Goal: Contribute content: Contribute content

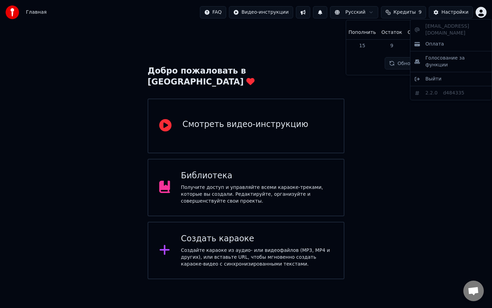
click at [480, 12] on html "Главная FAQ Видео-инструкции Русский Кредиты 9 Настройки Добро пожаловать в You…" at bounding box center [246, 139] width 492 height 279
click at [428, 41] on span "Оплата" at bounding box center [434, 44] width 18 height 7
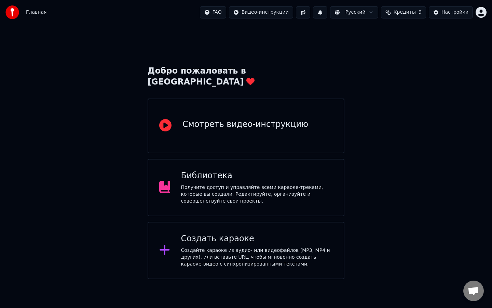
click at [410, 15] on span "Кредиты" at bounding box center [405, 12] width 22 height 7
click at [395, 61] on button "Обновить" at bounding box center [405, 63] width 41 height 12
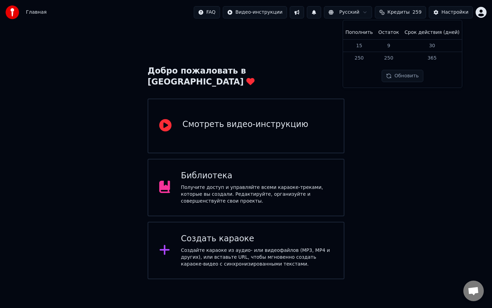
click at [404, 111] on div "Добро пожаловать в Youka Смотреть видео-инструкцию Библиотека Получите доступ и…" at bounding box center [246, 152] width 492 height 254
click at [248, 170] on div "Библиотека" at bounding box center [257, 175] width 152 height 11
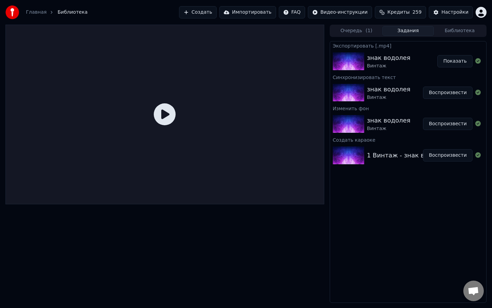
click at [207, 9] on button "Создать" at bounding box center [198, 12] width 38 height 12
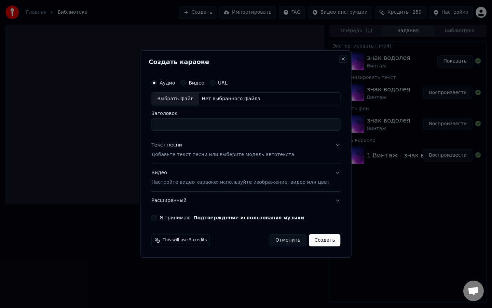
click at [341, 59] on button "Close" at bounding box center [343, 58] width 5 height 5
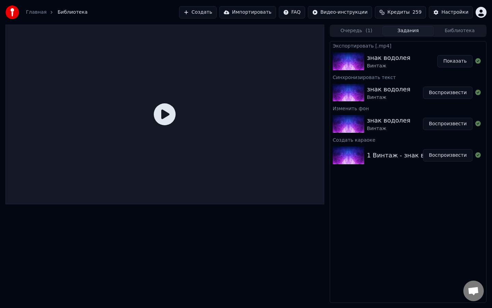
click at [205, 15] on button "Создать" at bounding box center [198, 12] width 38 height 12
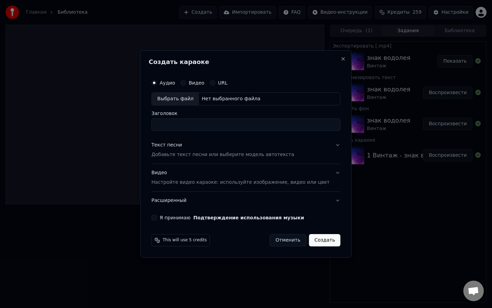
click at [181, 100] on div "Выбрать файл" at bounding box center [175, 99] width 47 height 12
type input "**********"
click at [292, 242] on button "Отменить" at bounding box center [288, 240] width 37 height 12
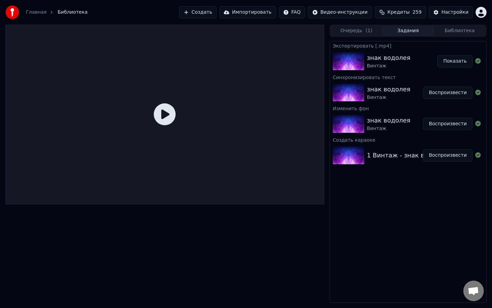
click at [36, 12] on link "Главная" at bounding box center [36, 12] width 21 height 7
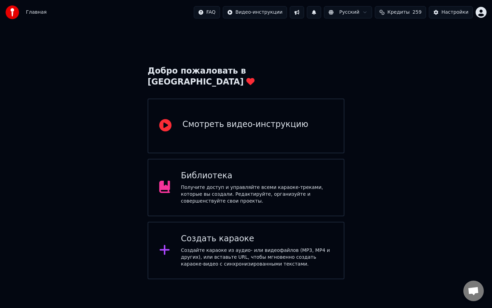
click at [204, 221] on div "Создать караоке Создайте караоке из аудио- или видеофайлов (MP3, MP4 и других),…" at bounding box center [246, 249] width 197 height 57
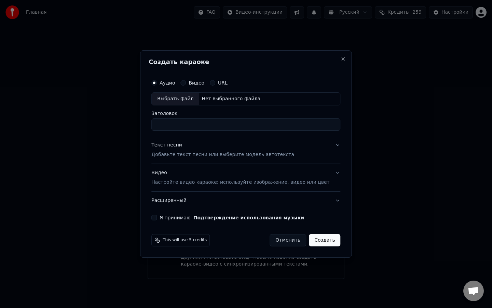
click at [172, 98] on div "Выбрать файл" at bounding box center [175, 99] width 47 height 12
click at [285, 239] on button "Отменить" at bounding box center [288, 240] width 37 height 12
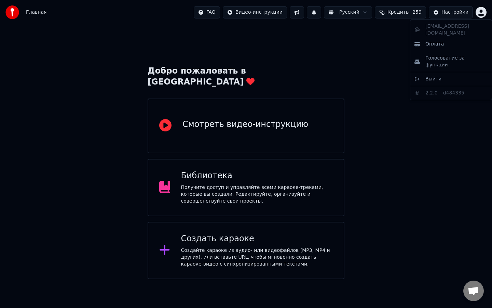
click at [481, 12] on html "Главная FAQ Видео-инструкции Русский Кредиты 259 Настройки Добро пожаловать в Y…" at bounding box center [246, 139] width 492 height 279
click at [442, 73] on div "Выйти" at bounding box center [451, 78] width 79 height 11
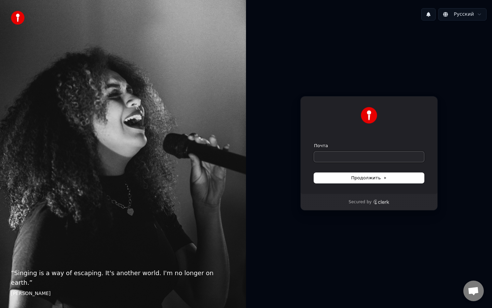
click at [338, 157] on input "Почта" at bounding box center [369, 156] width 110 height 10
type input "*"
click at [400, 177] on button "Продолжить" at bounding box center [369, 178] width 110 height 10
type input "**********"
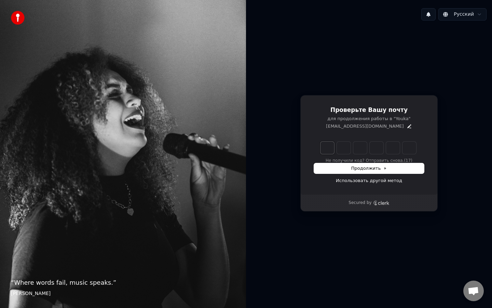
click at [326, 147] on input "Enter verification code. Digit 1" at bounding box center [328, 147] width 14 height 12
click at [328, 149] on input "Enter verification code. Digit 1" at bounding box center [328, 147] width 14 height 12
type input "******"
type input "*"
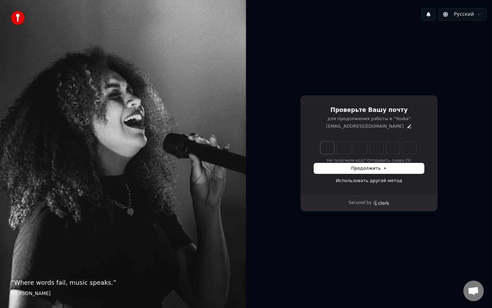
type input "*"
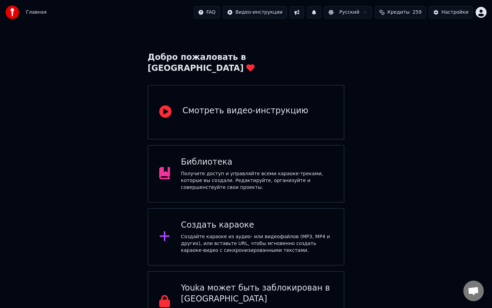
scroll to position [27, 0]
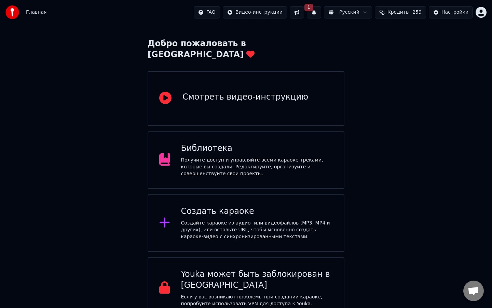
click at [272, 206] on div "Создать караоке" at bounding box center [257, 211] width 152 height 11
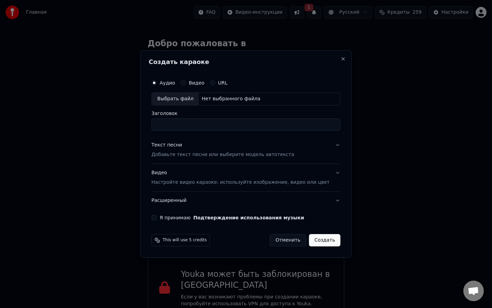
click at [191, 99] on div "Выбрать файл" at bounding box center [175, 99] width 47 height 12
type input "**********"
click at [171, 145] on div "Текст песни" at bounding box center [166, 144] width 31 height 7
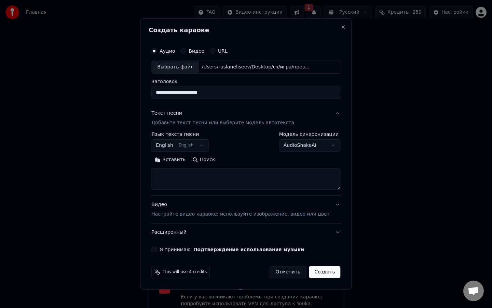
click at [179, 112] on div "Текст песни" at bounding box center [166, 113] width 31 height 7
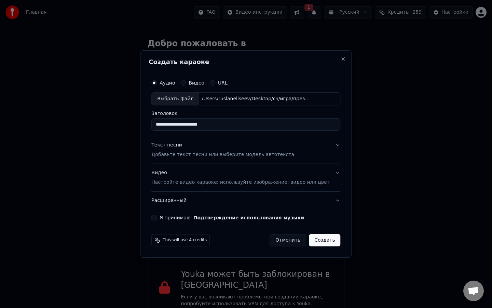
click at [176, 146] on div "Текст песни" at bounding box center [166, 144] width 31 height 7
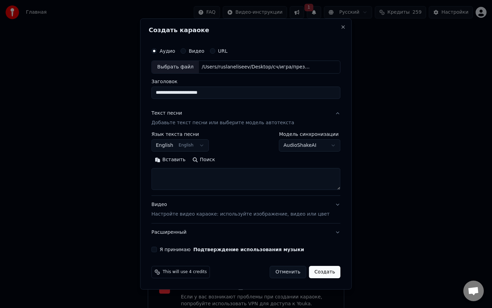
click at [172, 112] on div "Текст песни" at bounding box center [166, 113] width 31 height 7
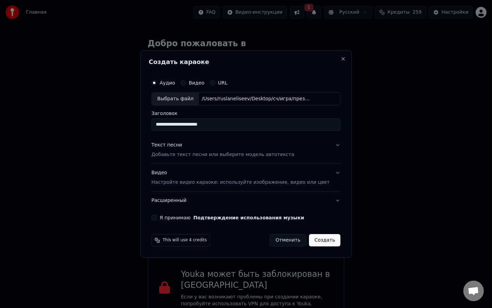
click at [180, 145] on div "Текст песни" at bounding box center [166, 144] width 31 height 7
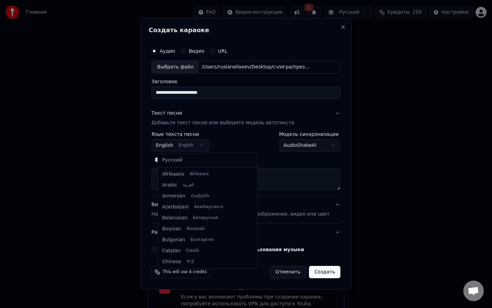
click at [203, 146] on body "Главная FAQ Видео-инструкции 1 Русский Кредиты 259 Настройки Добро пожаловать в…" at bounding box center [246, 146] width 492 height 346
click at [204, 146] on body "Главная FAQ Видео-инструкции 1 Русский Кредиты 259 Настройки Добро пожаловать в…" at bounding box center [246, 146] width 492 height 346
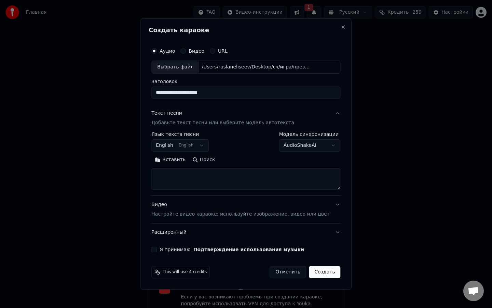
click at [200, 147] on button "English English" at bounding box center [179, 145] width 57 height 12
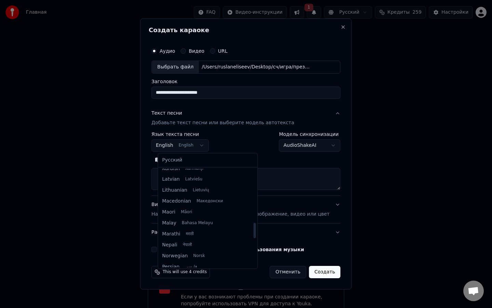
scroll to position [340, 0]
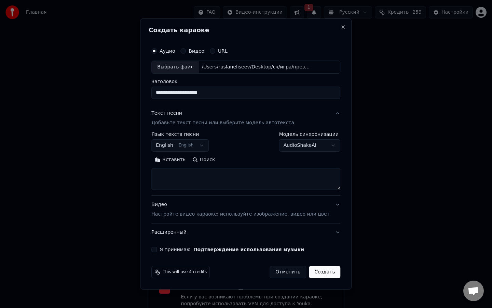
click at [231, 143] on body "Главная FAQ Видео-инструкции 1 Русский Кредиты 259 Настройки Добро пожаловать в…" at bounding box center [246, 146] width 492 height 346
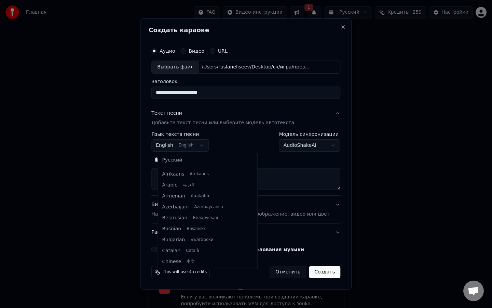
click at [193, 147] on body "Главная FAQ Видео-инструкции 1 Русский Кредиты 259 Настройки Добро пожаловать в…" at bounding box center [246, 146] width 492 height 346
select select "**"
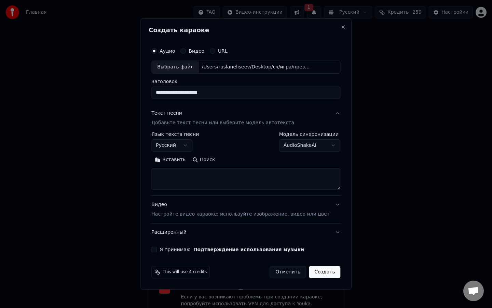
click at [234, 176] on textarea at bounding box center [245, 179] width 189 height 22
paste textarea "******"
type textarea "******"
paste textarea "**********"
type textarea "**********"
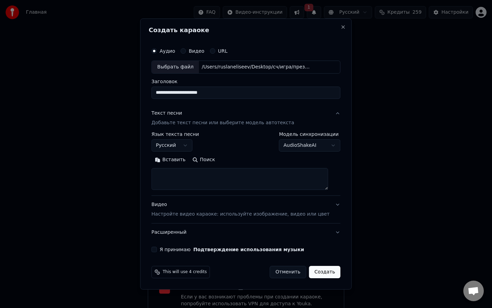
scroll to position [0, 0]
paste textarea "**********"
type textarea "**********"
click at [166, 205] on div "Видео Настройте видео караоке: используйте изображение, видео или цвет" at bounding box center [240, 209] width 178 height 16
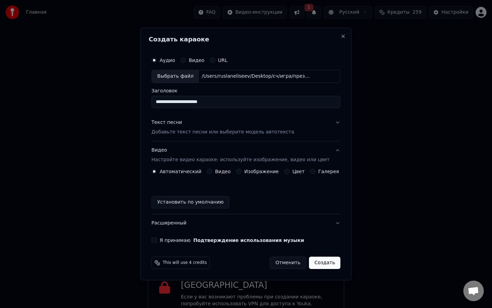
click at [167, 150] on div "Видео Настройте видео караоке: используйте изображение, видео или цвет" at bounding box center [240, 155] width 178 height 16
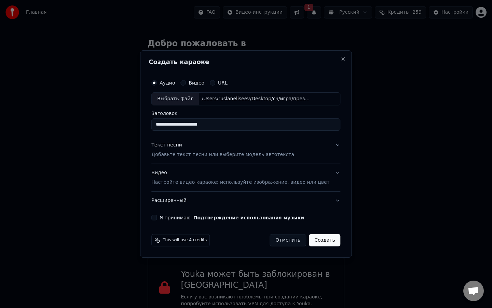
click at [170, 173] on div "Видео Настройте видео караоке: используйте изображение, видео или цвет" at bounding box center [240, 177] width 178 height 16
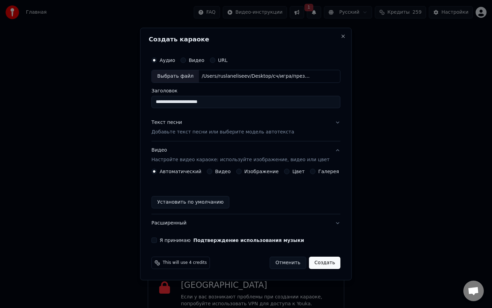
click at [286, 173] on button "Цвет" at bounding box center [286, 170] width 5 height 5
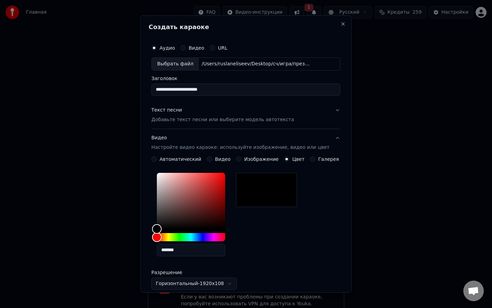
click at [157, 160] on button "Автоматический" at bounding box center [153, 158] width 5 height 5
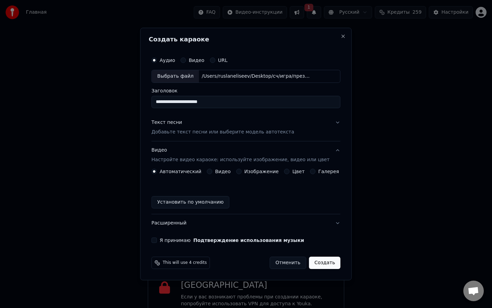
click at [288, 173] on button "Цвет" at bounding box center [286, 170] width 5 height 5
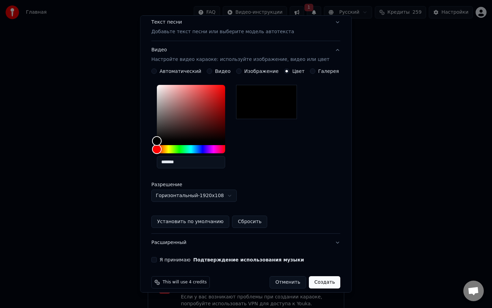
scroll to position [95, 0]
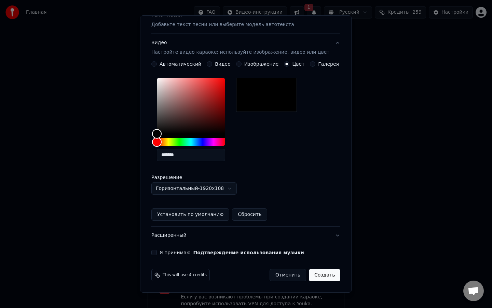
click at [159, 255] on div "**********" at bounding box center [246, 100] width 194 height 314
click at [157, 254] on button "Я принимаю Подтверждение использования музыки" at bounding box center [153, 251] width 5 height 5
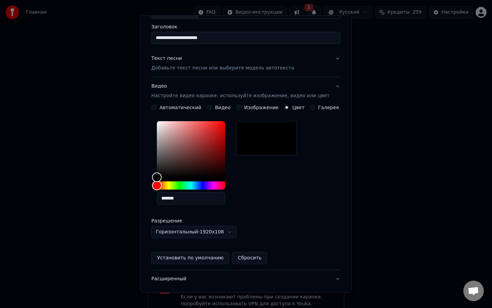
scroll to position [0, 0]
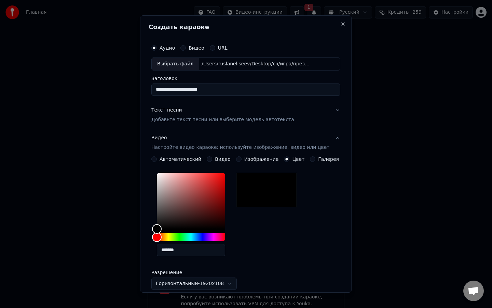
click at [182, 111] on div "Текст песни" at bounding box center [166, 110] width 31 height 7
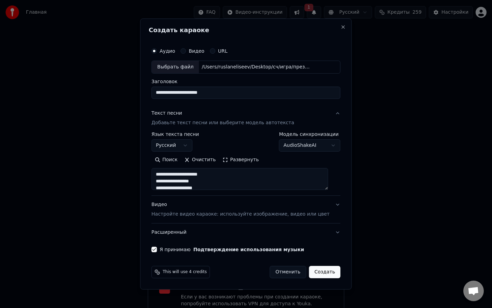
click at [231, 161] on button "Развернуть" at bounding box center [240, 159] width 43 height 11
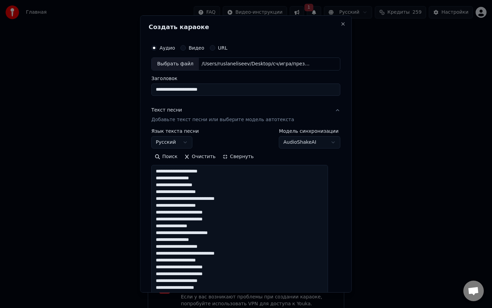
click at [232, 155] on button "Свернуть" at bounding box center [238, 156] width 38 height 11
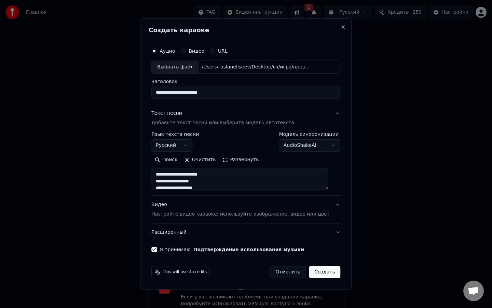
select select
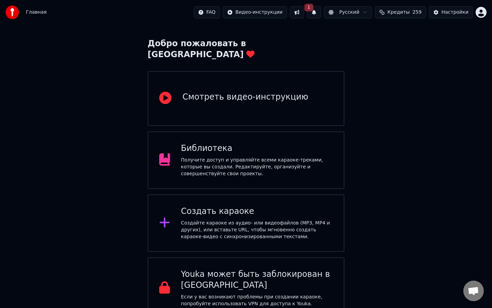
click at [315, 12] on button "1" at bounding box center [314, 12] width 14 height 12
click at [314, 12] on button "1" at bounding box center [314, 12] width 14 height 12
click at [313, 11] on span "1" at bounding box center [309, 8] width 9 height 8
click at [368, 84] on div "Добро пожаловать в Youka Смотреть видео-инструкцию Библиотека Получите доступ и…" at bounding box center [246, 157] width 492 height 321
click at [239, 157] on div "Получите доступ и управляйте всеми караоке-треками, которые вы создали. Редакти…" at bounding box center [257, 167] width 152 height 21
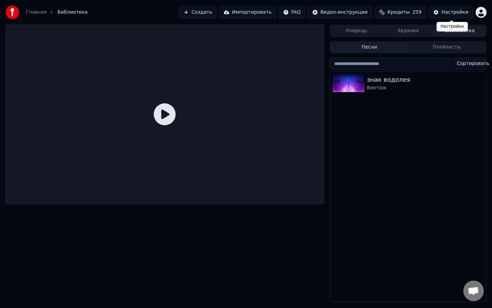
click at [441, 11] on button "Настройки" at bounding box center [451, 12] width 44 height 12
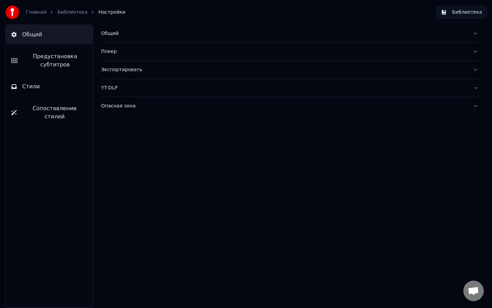
click at [56, 91] on button "Стили" at bounding box center [49, 86] width 87 height 19
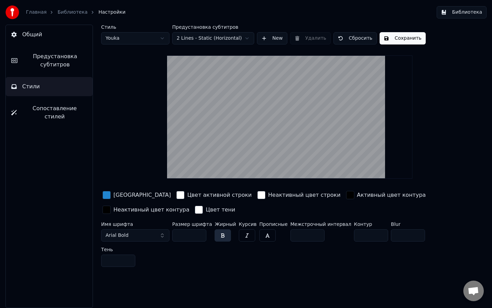
click at [73, 13] on link "Библиотека" at bounding box center [72, 12] width 30 height 7
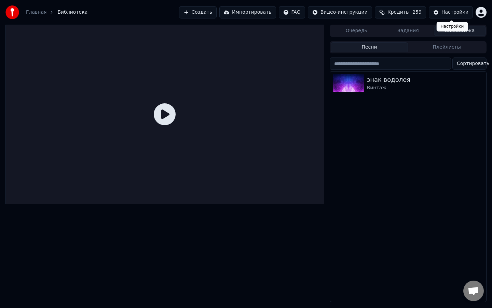
click at [444, 15] on div "Настройки" at bounding box center [455, 12] width 27 height 7
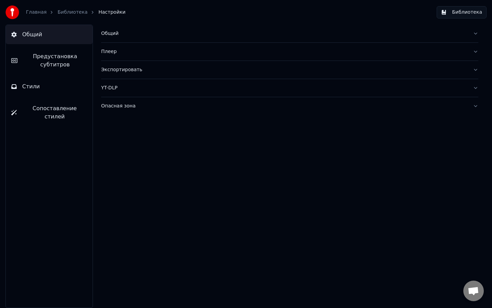
click at [40, 89] on button "Стили" at bounding box center [49, 86] width 87 height 19
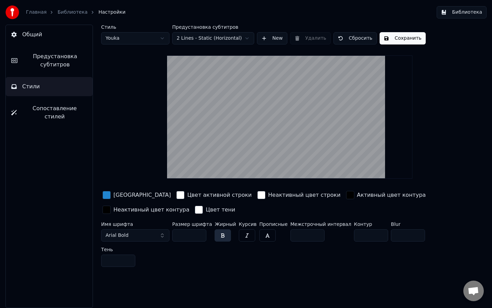
click at [58, 13] on link "Библиотека" at bounding box center [72, 12] width 30 height 7
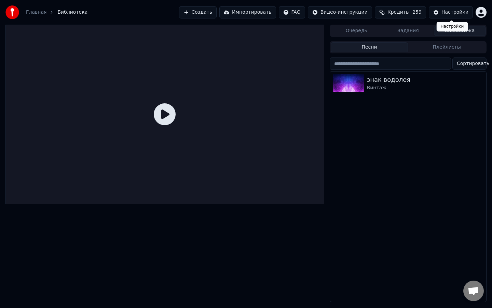
click at [449, 14] on div "Настройки" at bounding box center [455, 12] width 27 height 7
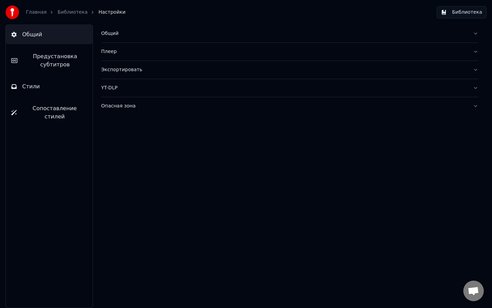
click at [34, 91] on button "Стили" at bounding box center [49, 86] width 87 height 19
